Goal: Task Accomplishment & Management: Manage account settings

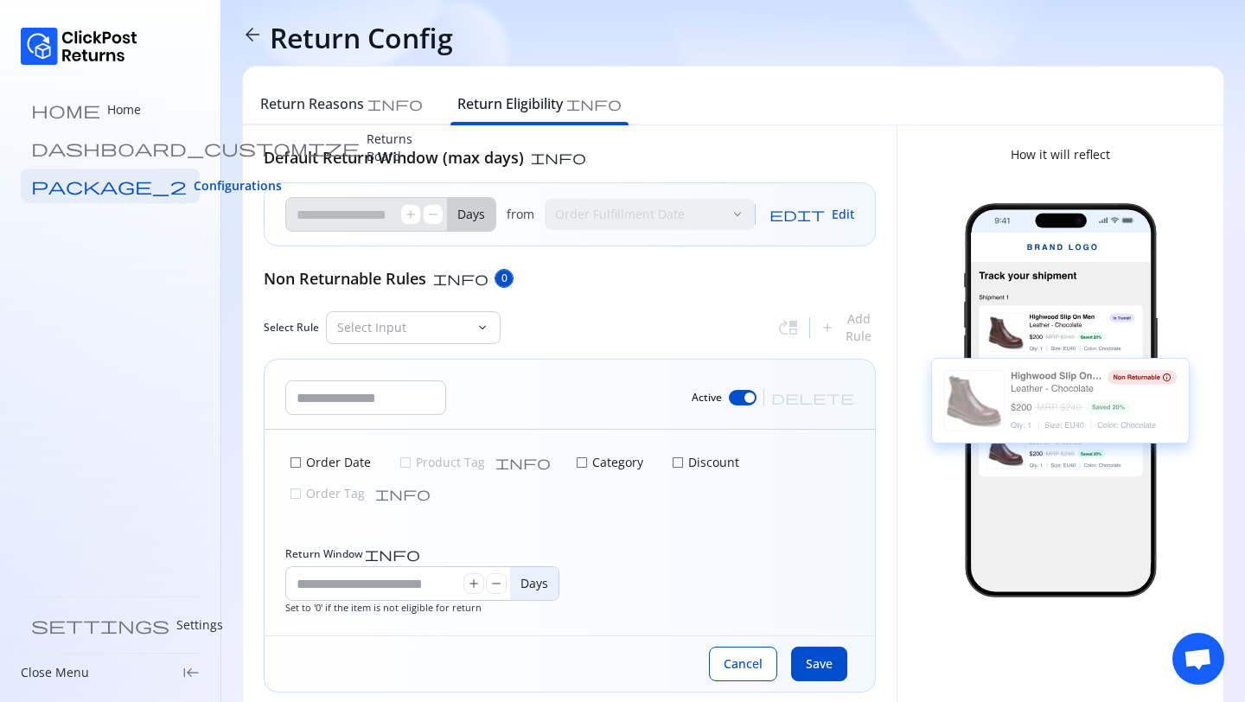
click at [367, 150] on p "Returns Board" at bounding box center [390, 148] width 46 height 35
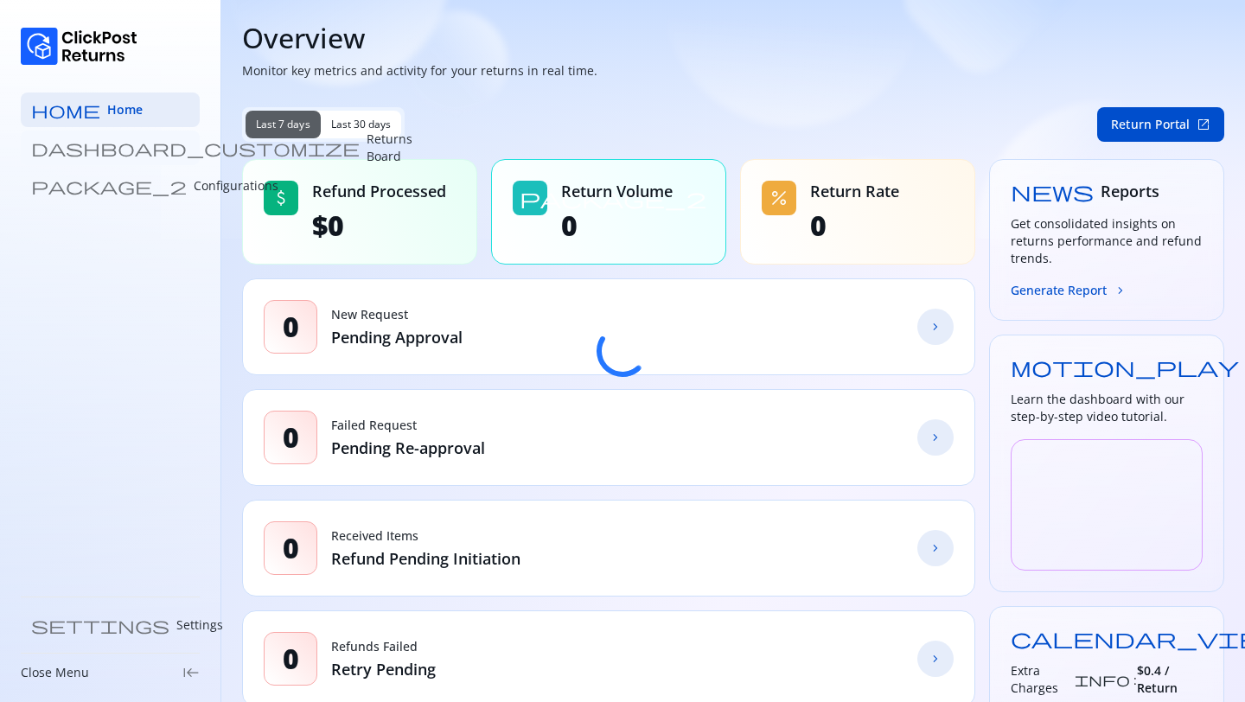
click at [367, 144] on p "Returns Board" at bounding box center [390, 148] width 46 height 35
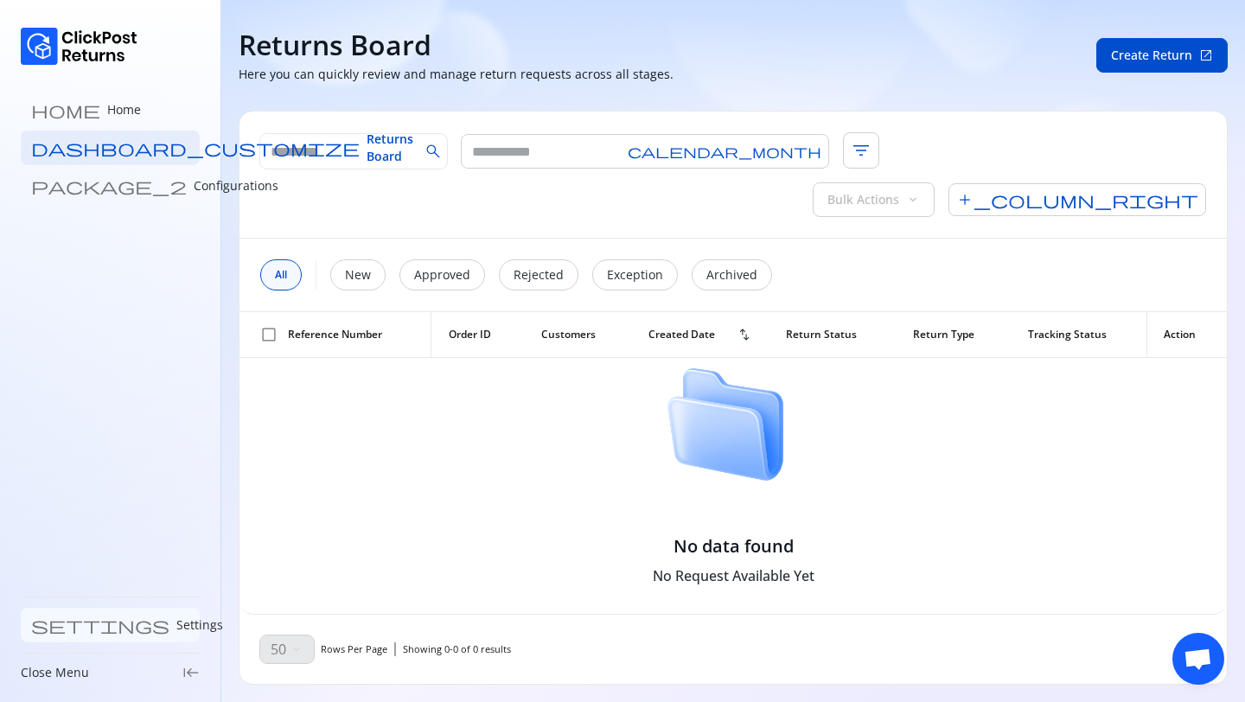
click at [176, 627] on p "Settings" at bounding box center [199, 625] width 47 height 17
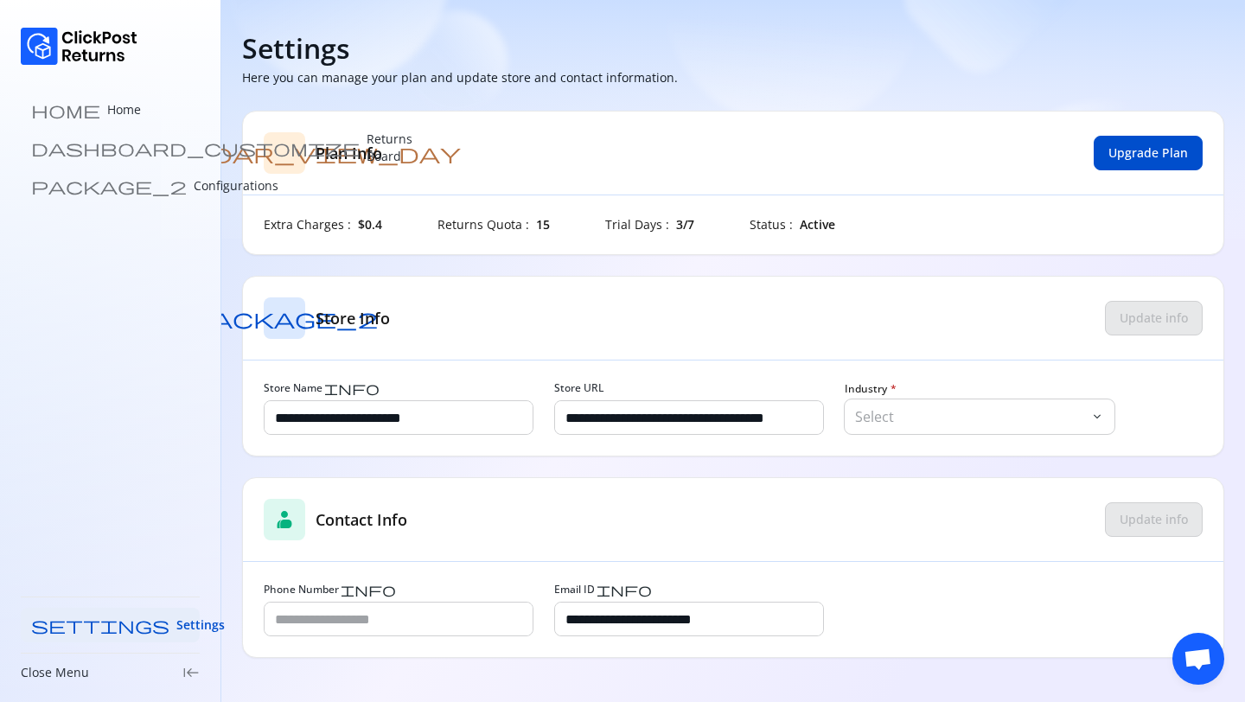
click at [176, 627] on span "Settings" at bounding box center [200, 625] width 48 height 17
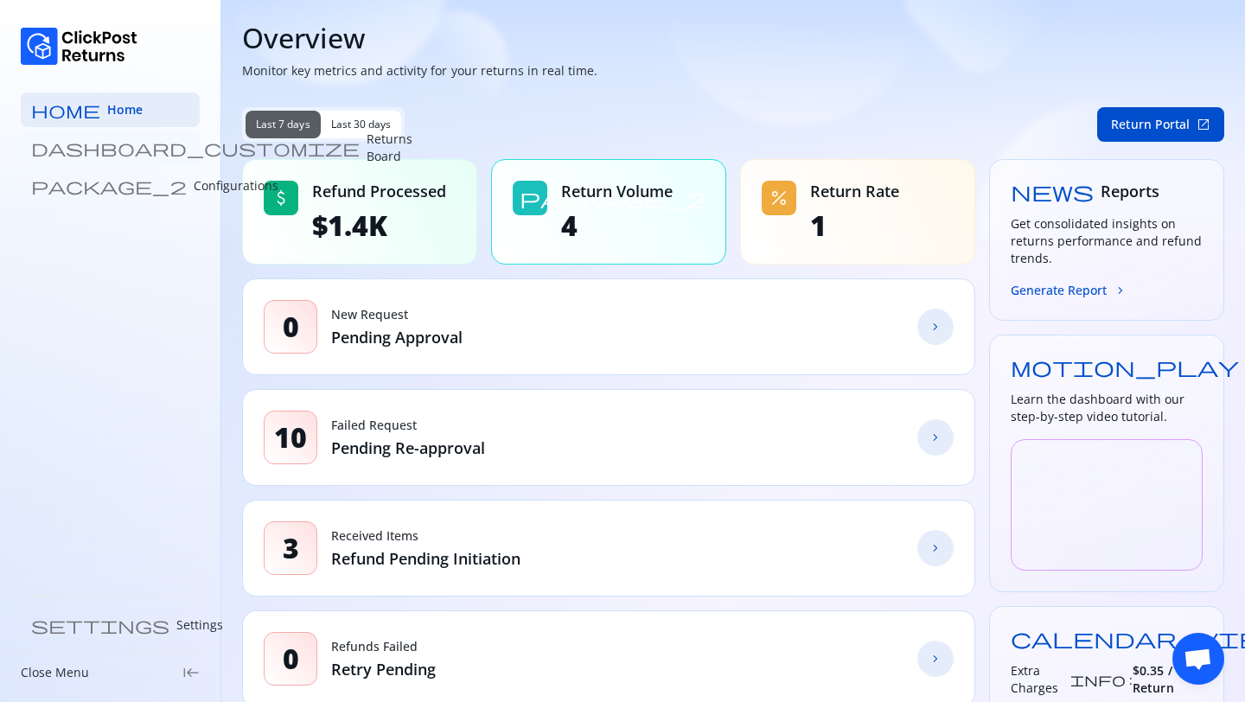
click at [134, 133] on link "dashboard_customize Returns Board" at bounding box center [110, 148] width 179 height 35
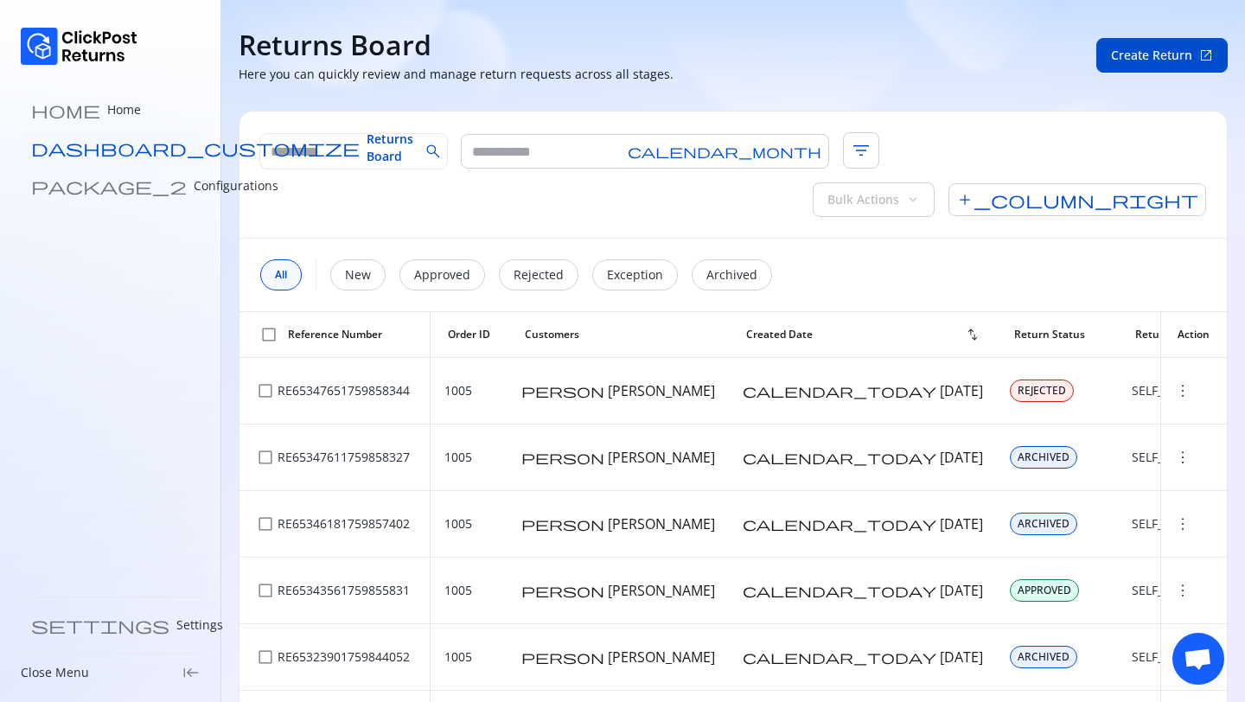
click at [367, 146] on span "Returns Board" at bounding box center [390, 148] width 47 height 35
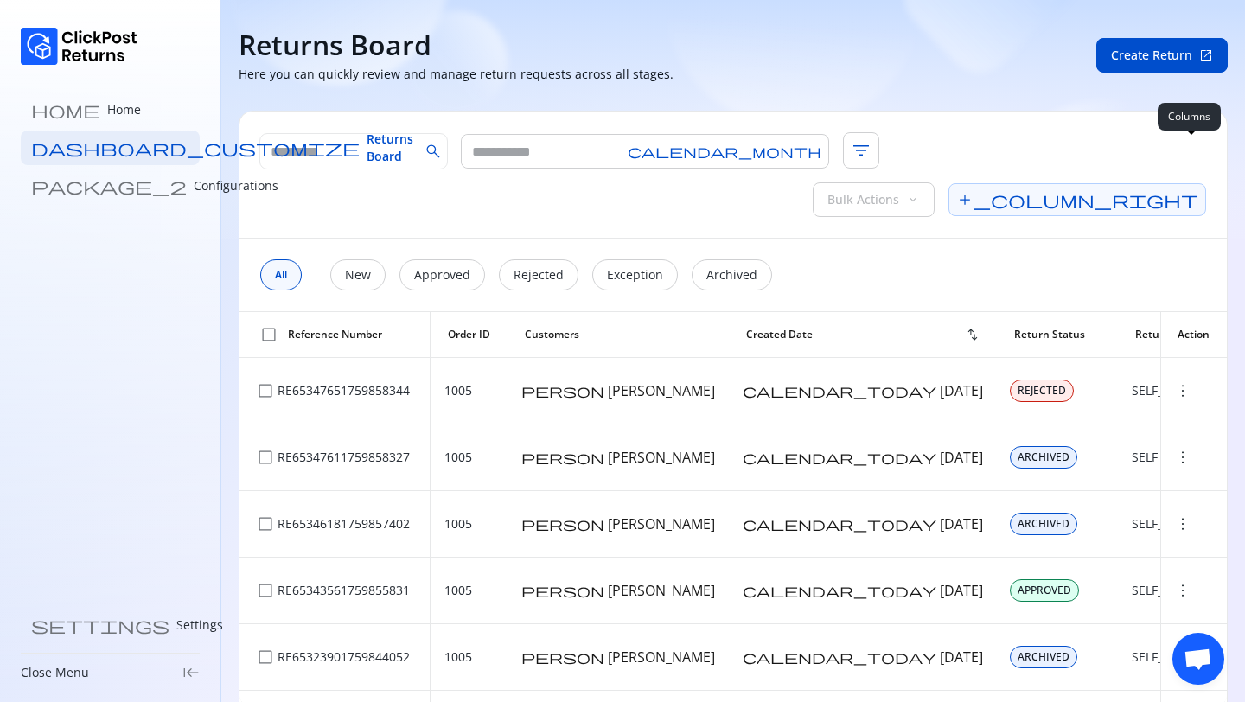
click at [1192, 183] on span "add_column_right" at bounding box center [1078, 199] width 258 height 33
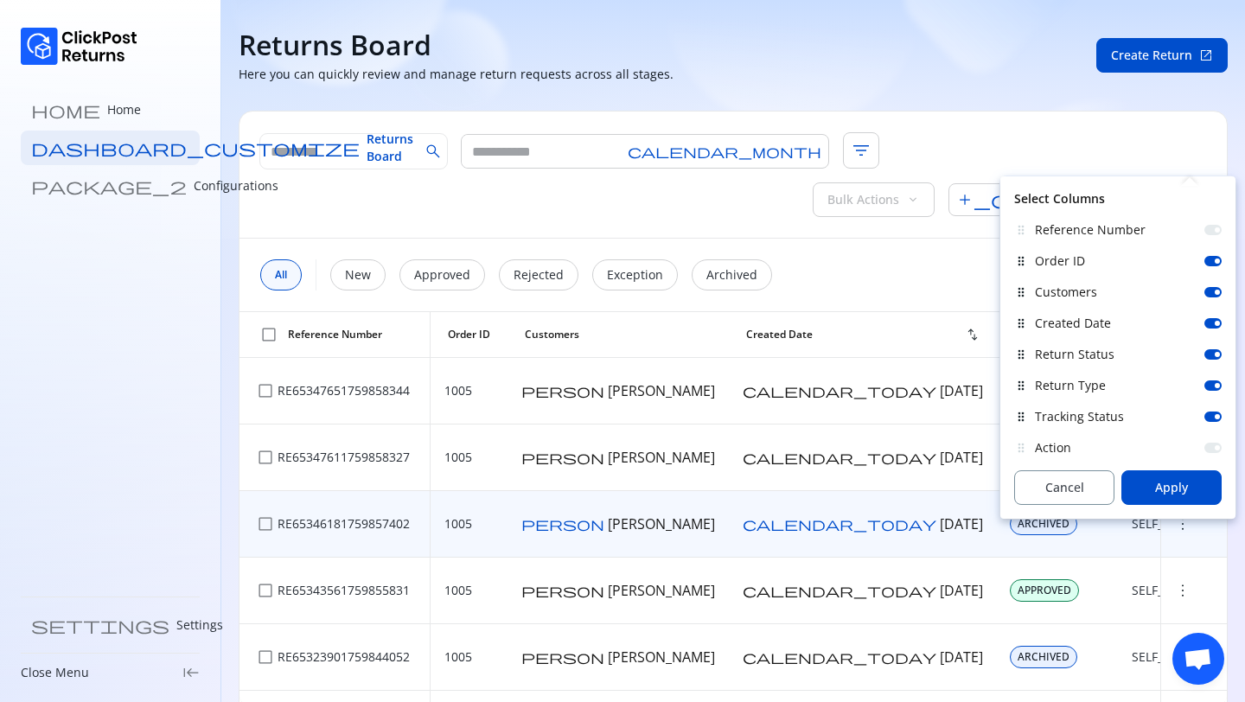
click at [997, 491] on td "ARCHIVED" at bounding box center [1057, 524] width 121 height 67
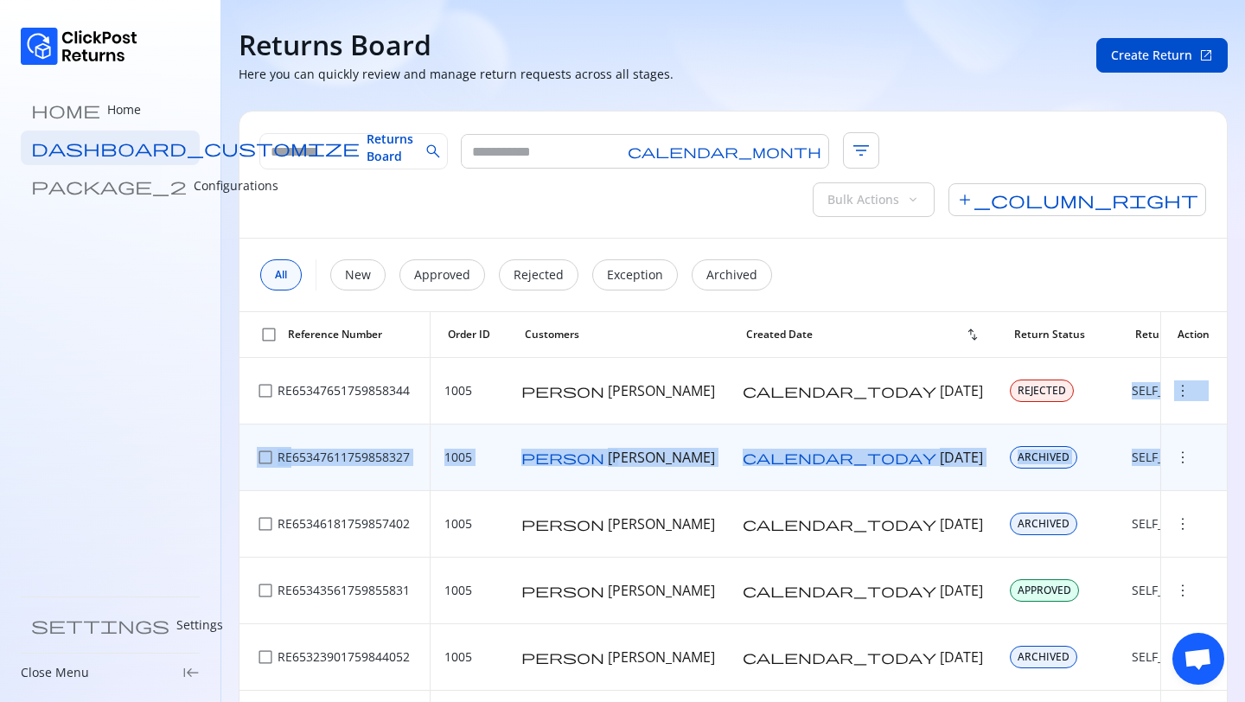
drag, startPoint x: 910, startPoint y: 342, endPoint x: 956, endPoint y: 431, distance: 100.6
click at [1118, 431] on td "SELF_SHIPPED" at bounding box center [1175, 458] width 114 height 67
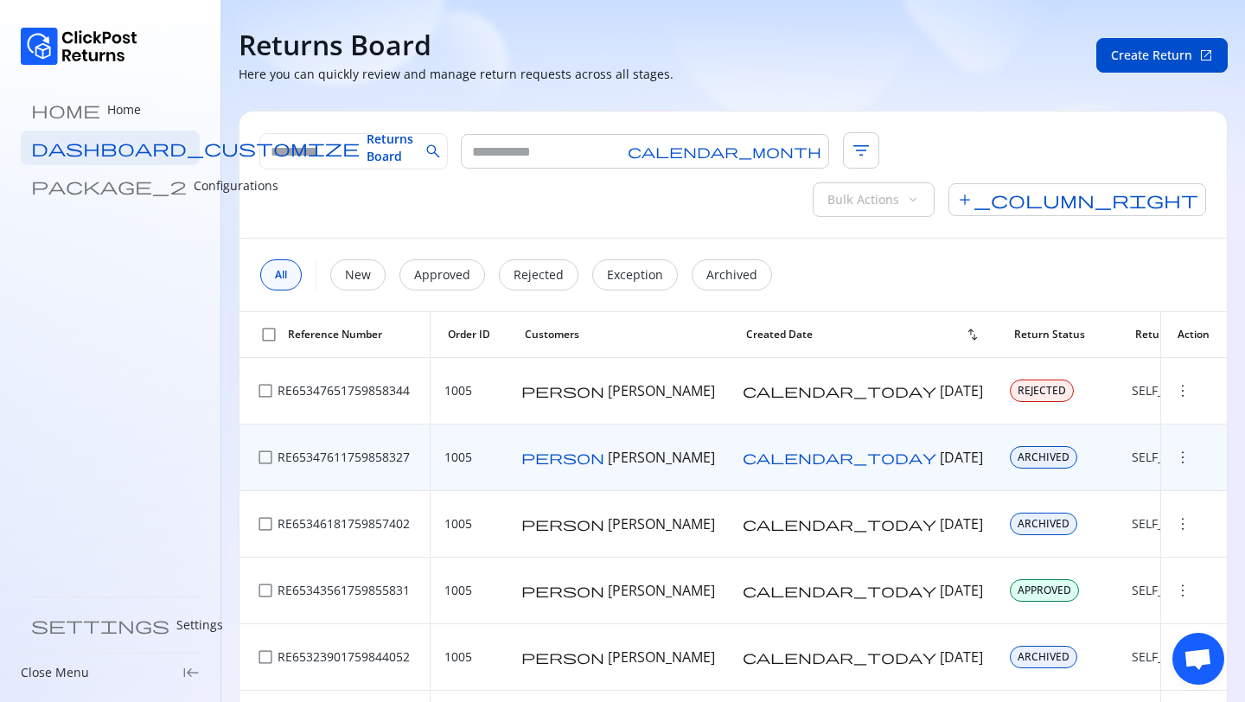
click at [1118, 431] on td "SELF_SHIPPED" at bounding box center [1175, 458] width 114 height 67
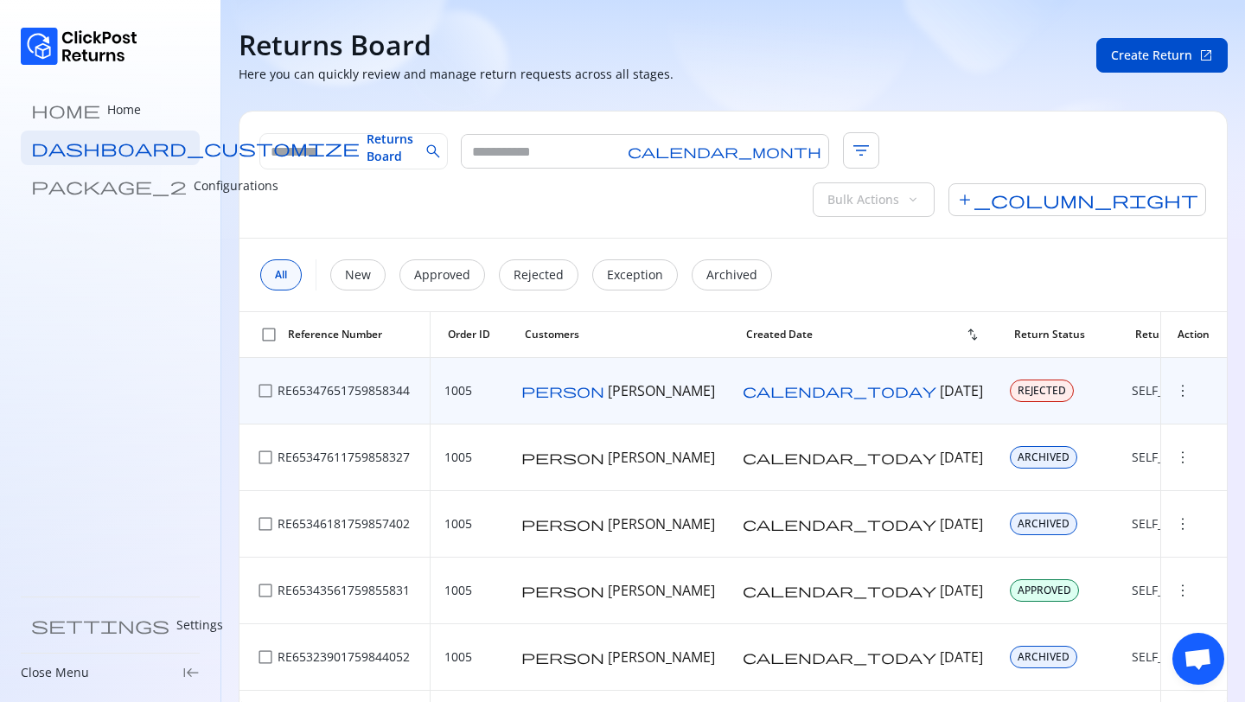
click at [1118, 358] on td "SELF_SHIPPED" at bounding box center [1175, 391] width 114 height 67
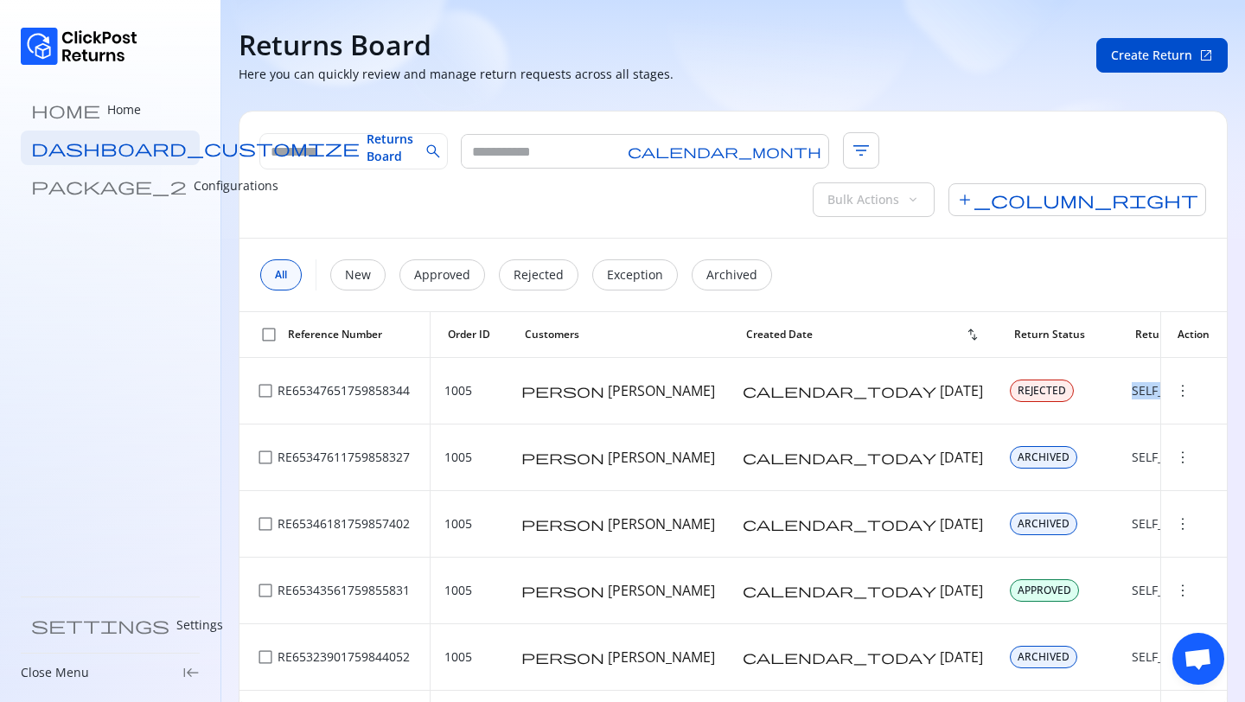
click at [1014, 328] on span "Return Status" at bounding box center [1049, 335] width 71 height 14
